Goal: Communication & Community: Answer question/provide support

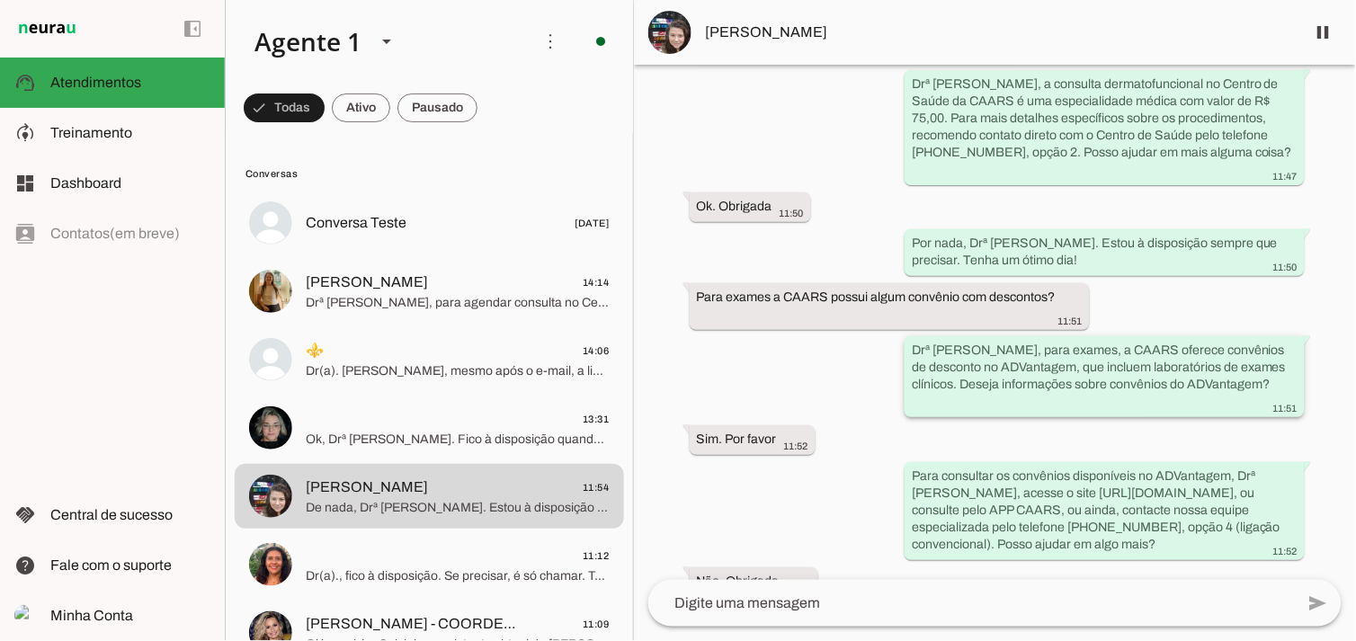
scroll to position [2252, 0]
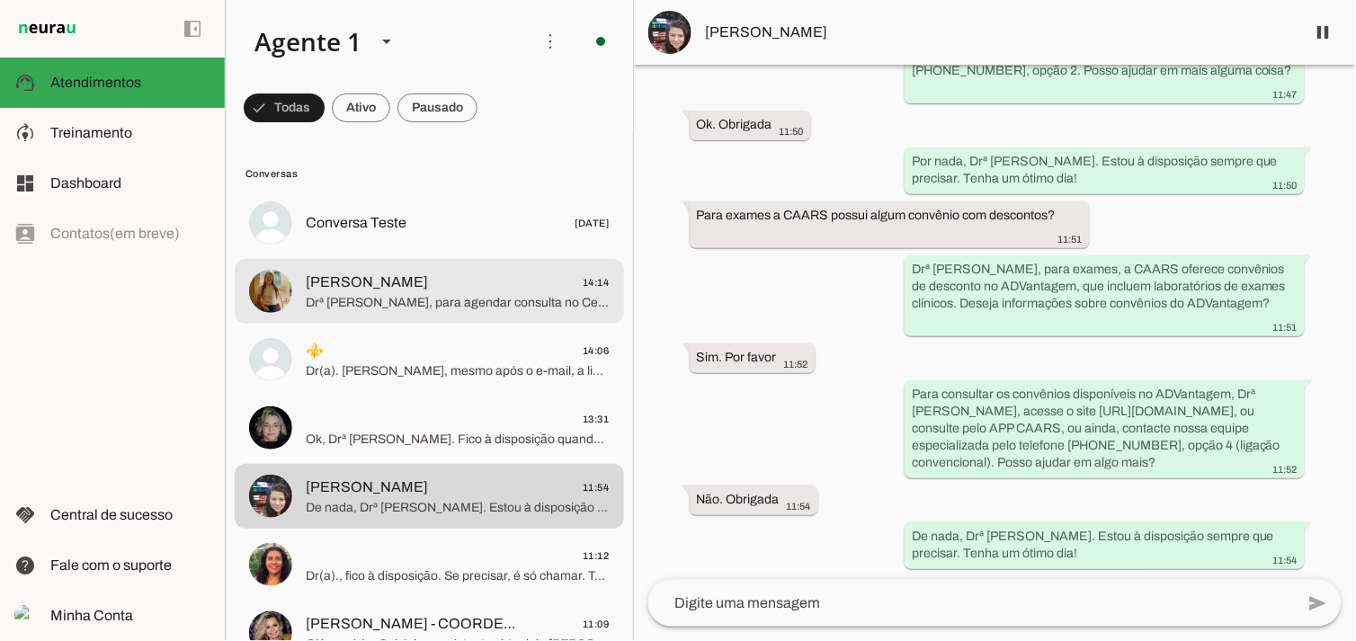
click at [352, 275] on span "[PERSON_NAME]" at bounding box center [367, 283] width 122 height 22
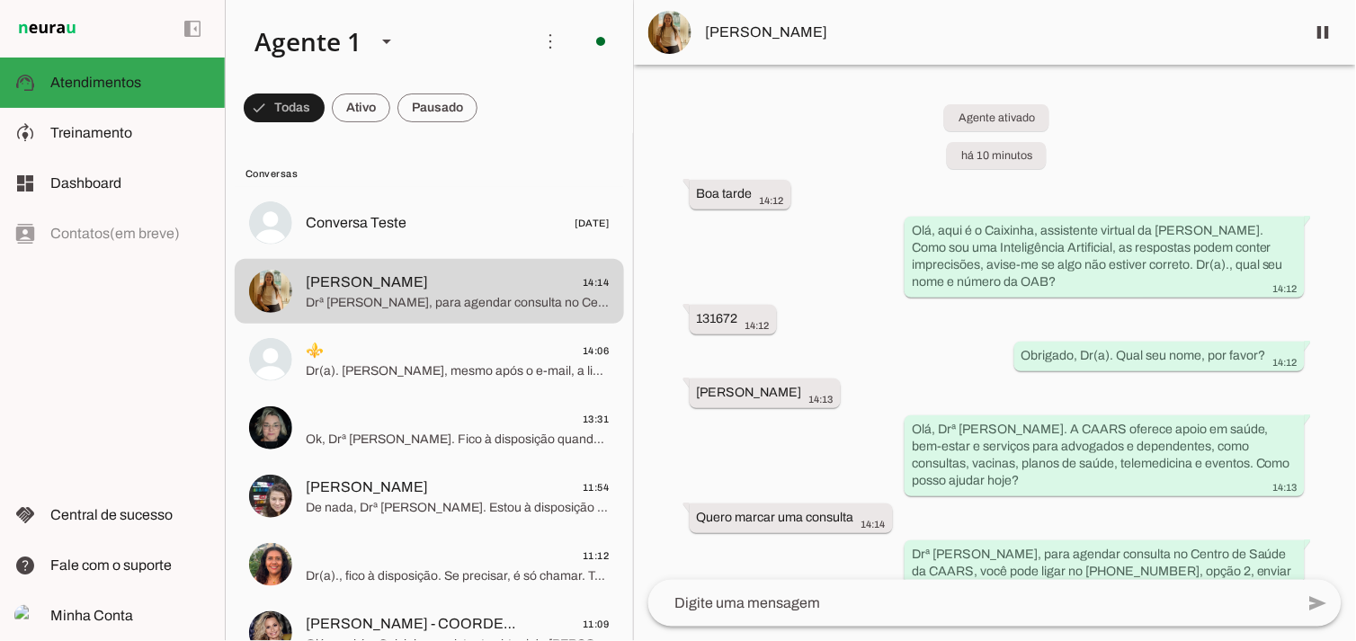
scroll to position [104, 0]
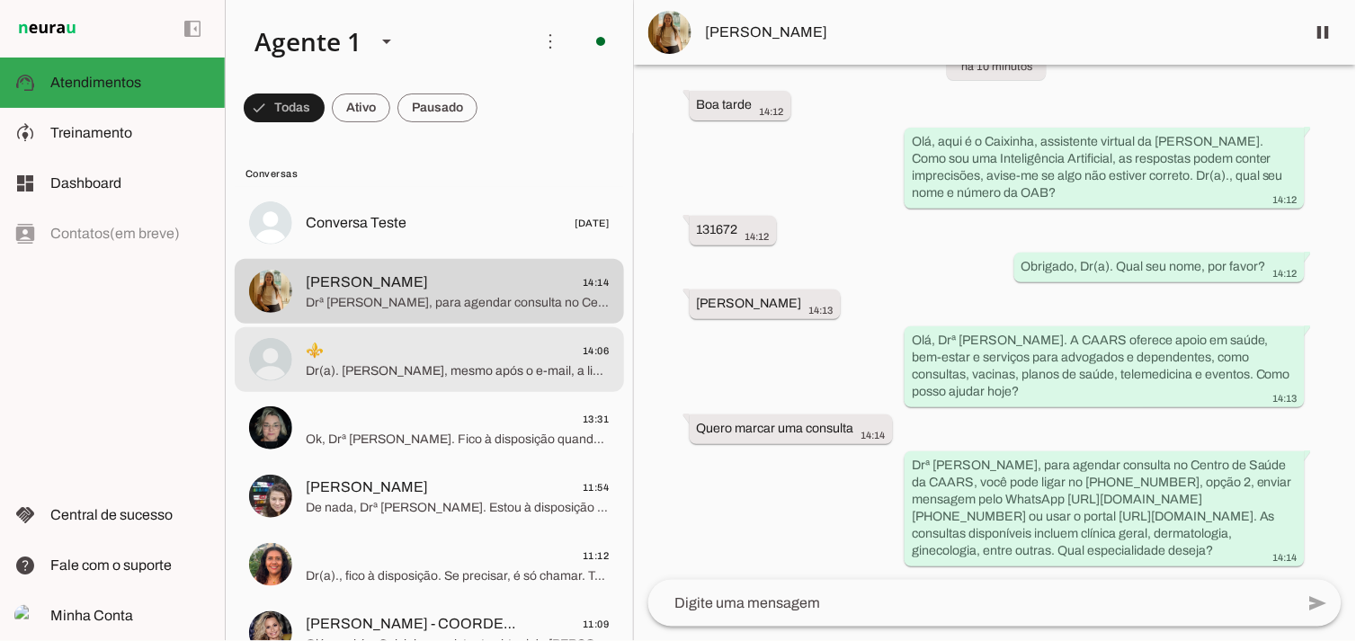
click at [352, 345] on span "⚜️ 14:06" at bounding box center [458, 350] width 304 height 22
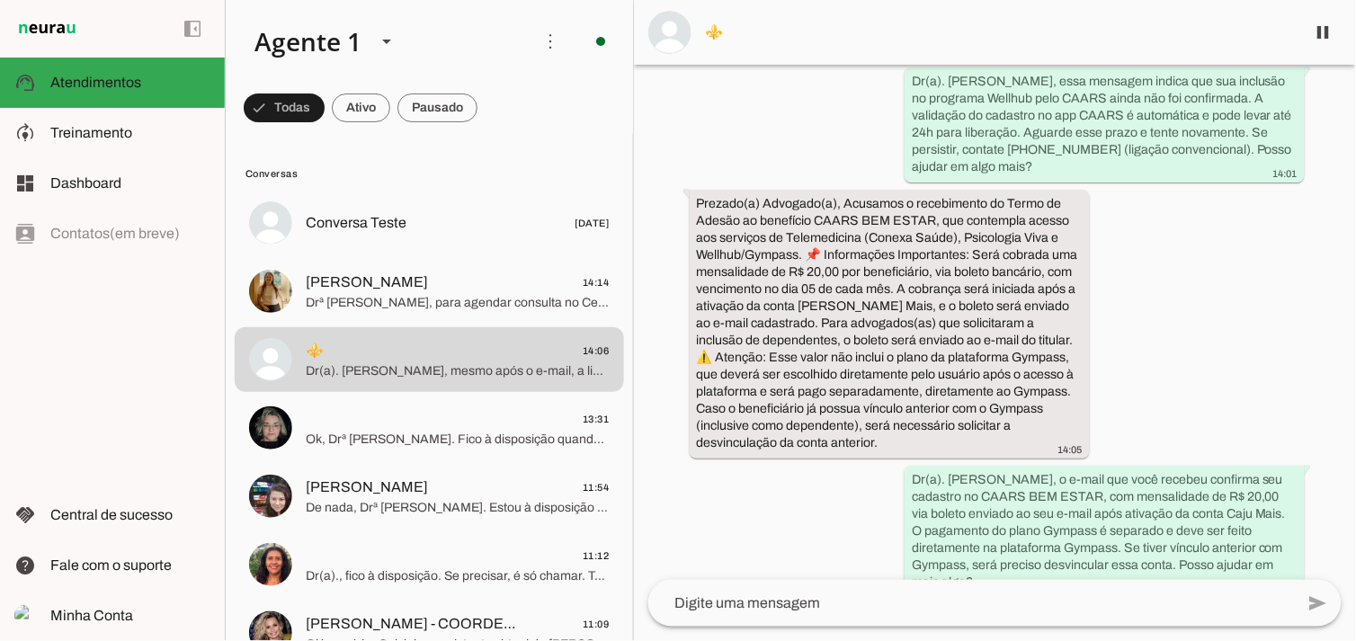
scroll to position [4498, 0]
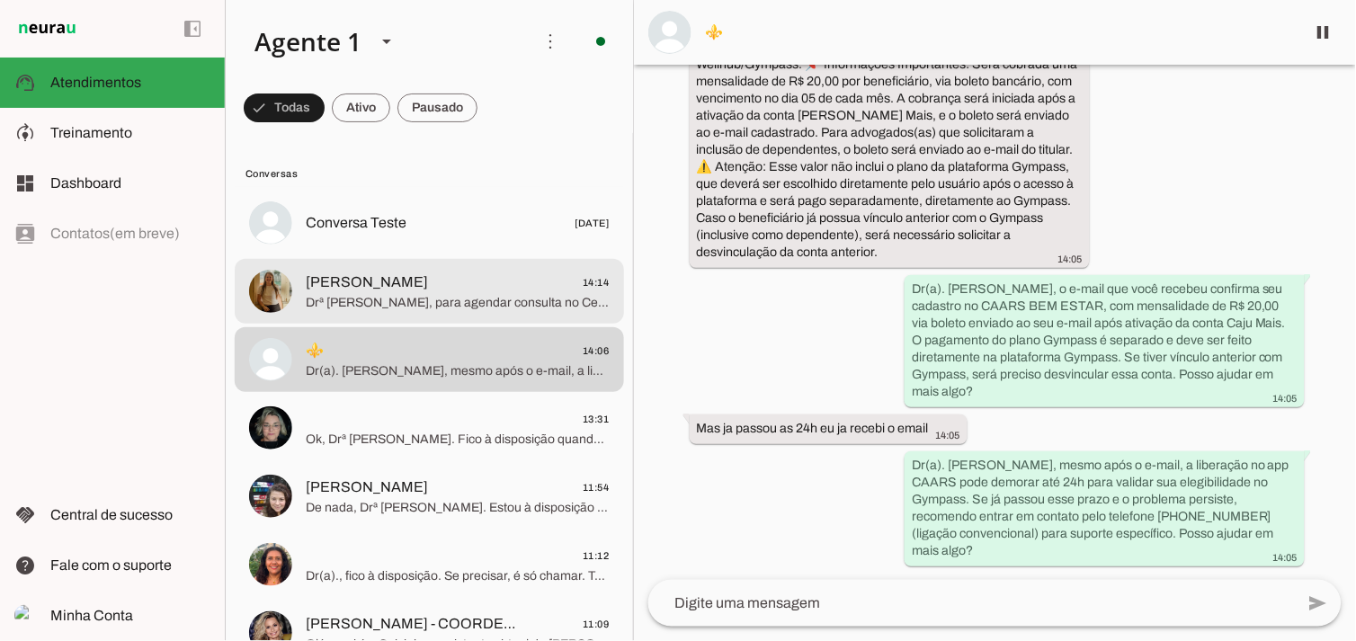
click at [446, 285] on span "Gabriela Vasques 14:14" at bounding box center [458, 282] width 304 height 22
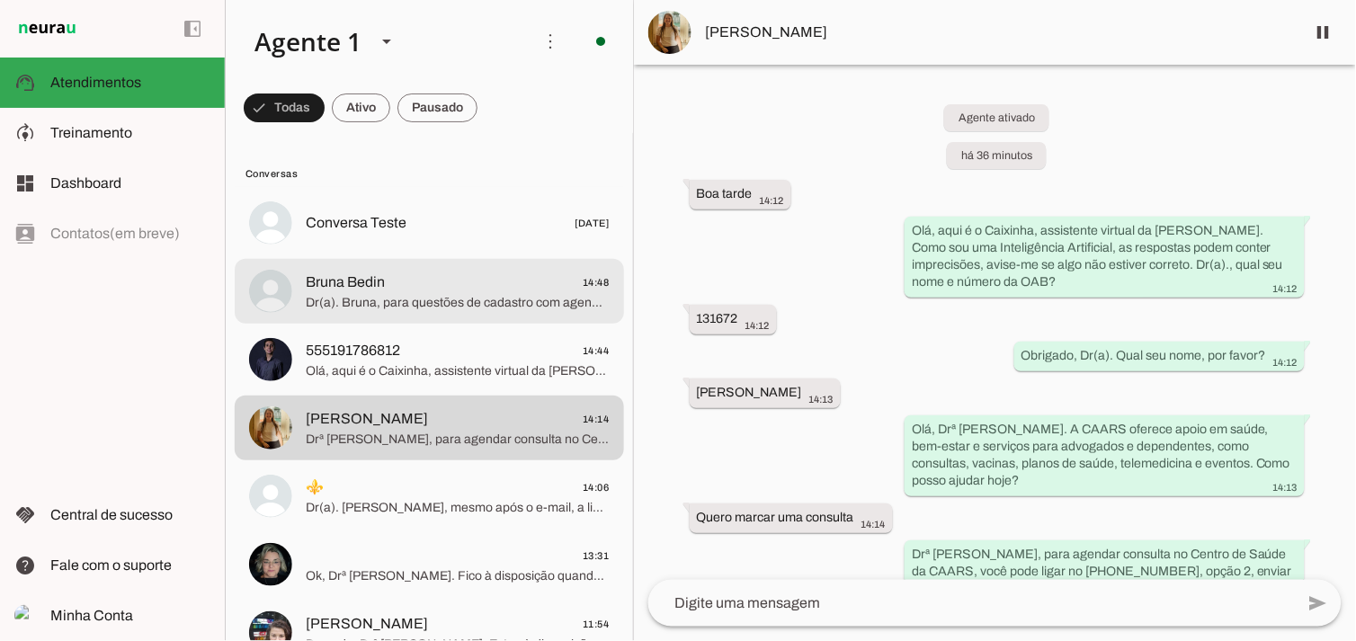
click at [369, 275] on span "Bruna Bedin" at bounding box center [345, 283] width 79 height 22
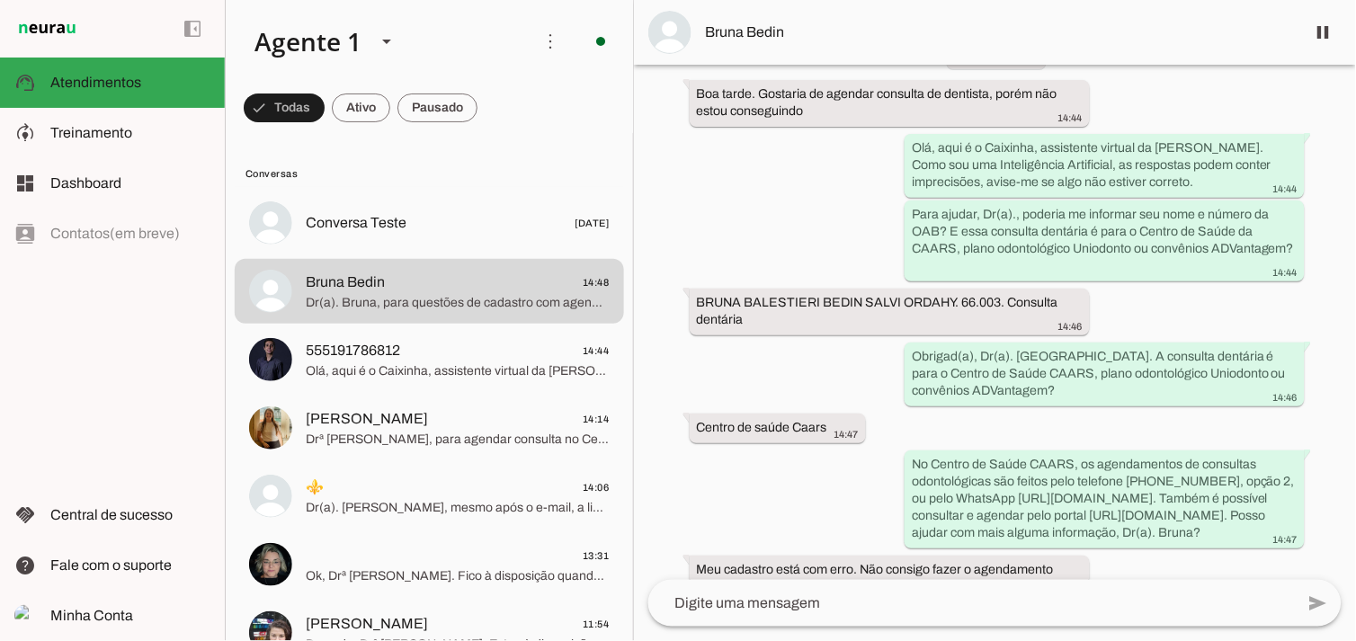
scroll to position [256, 0]
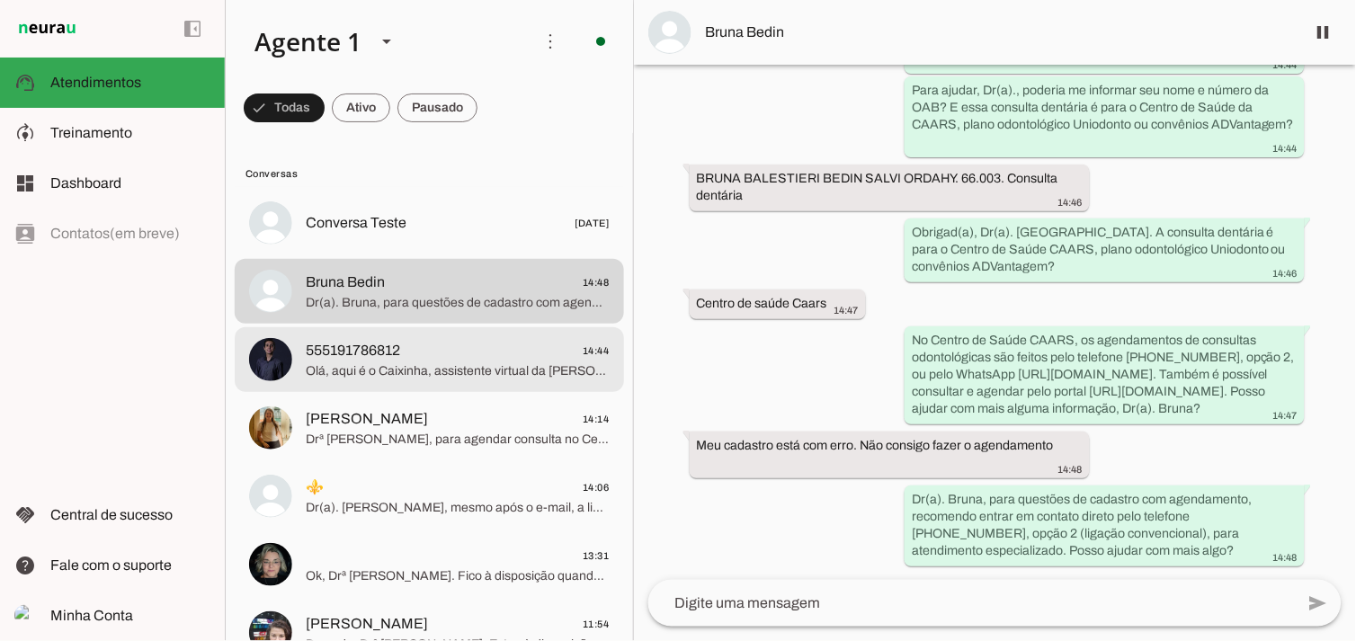
click at [405, 352] on span "555191786812 14:44" at bounding box center [458, 350] width 304 height 22
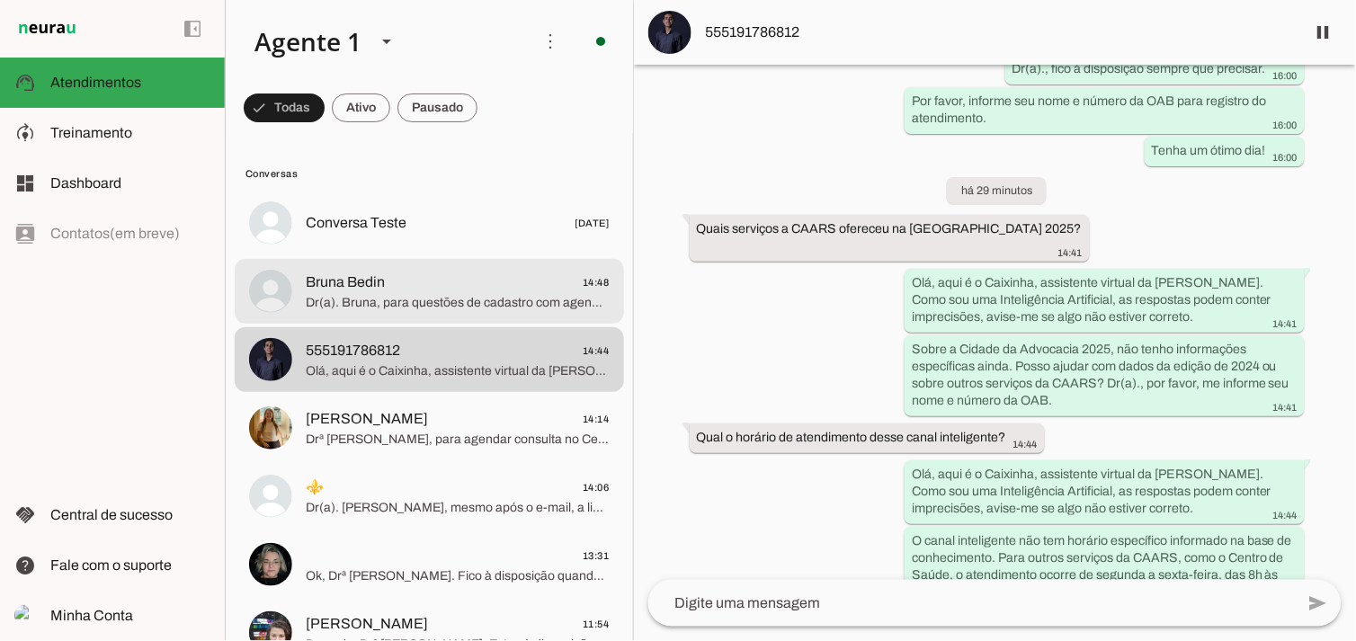
click at [340, 272] on span "Bruna Bedin" at bounding box center [345, 283] width 79 height 22
